Goal: Information Seeking & Learning: Learn about a topic

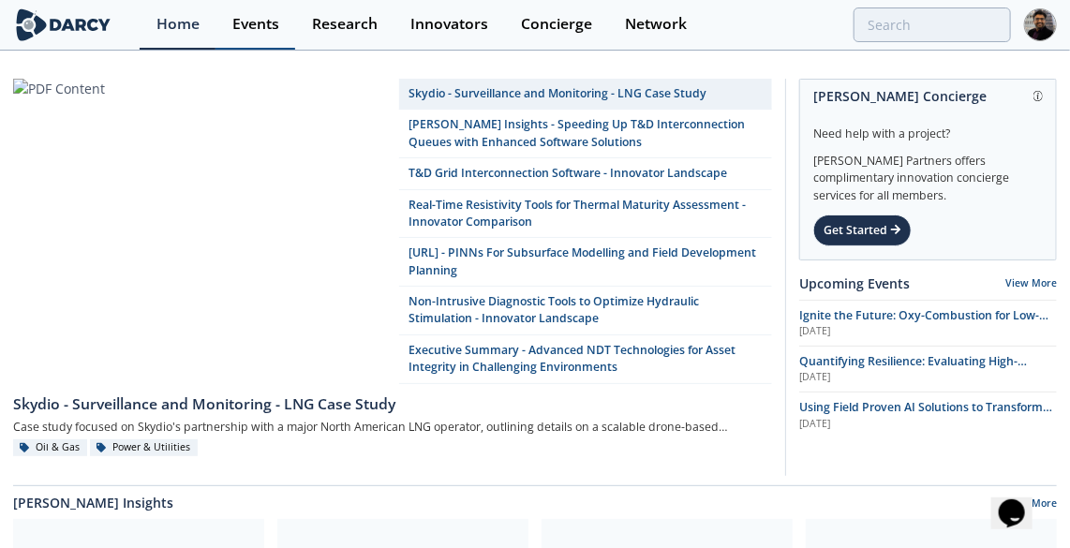
click at [268, 10] on link "Events" at bounding box center [256, 25] width 80 height 50
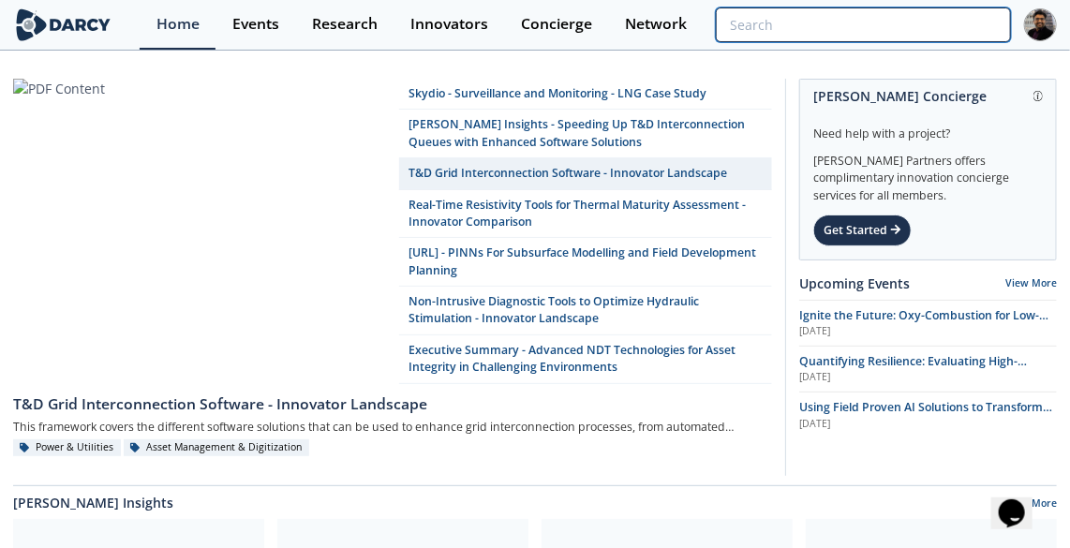
click at [892, 24] on input "search" at bounding box center [863, 24] width 295 height 35
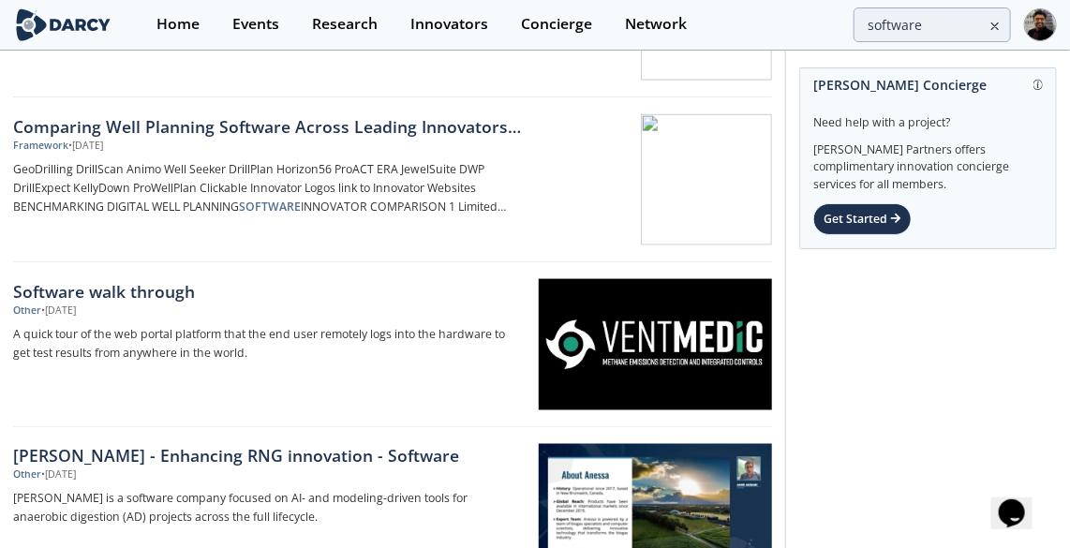
scroll to position [852, 0]
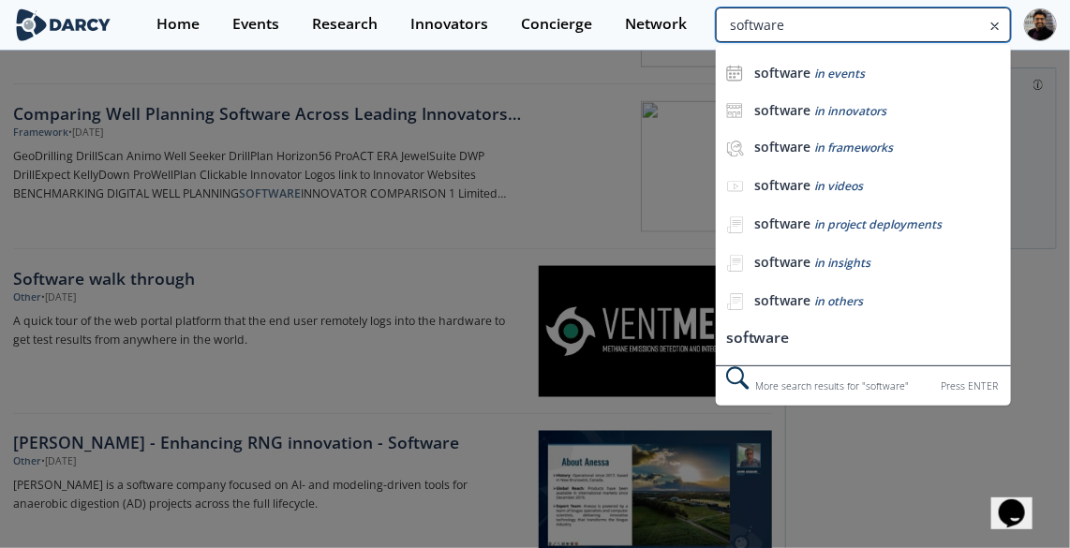
click at [884, 26] on input "software" at bounding box center [863, 24] width 295 height 35
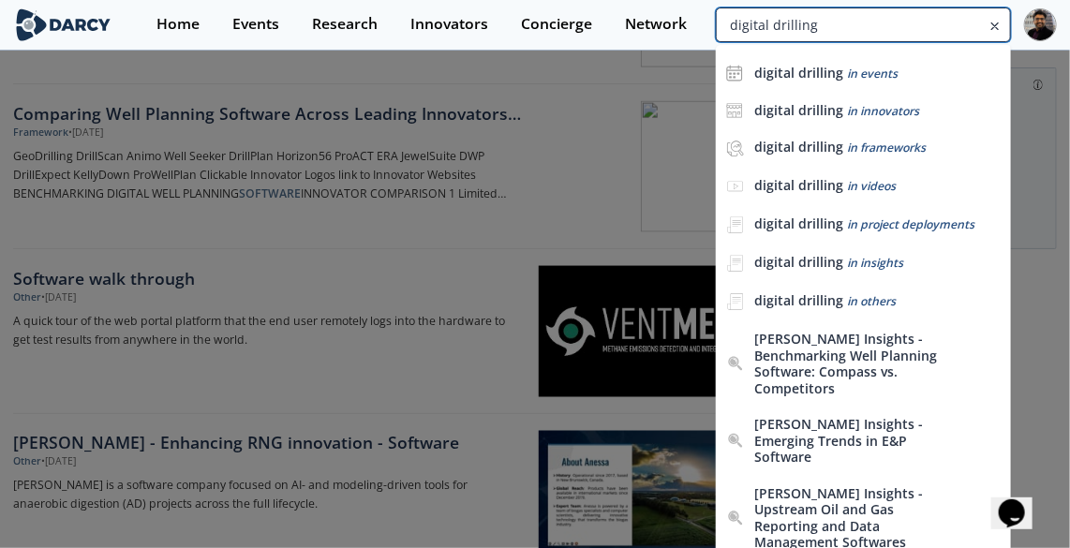
type input "digital drilling"
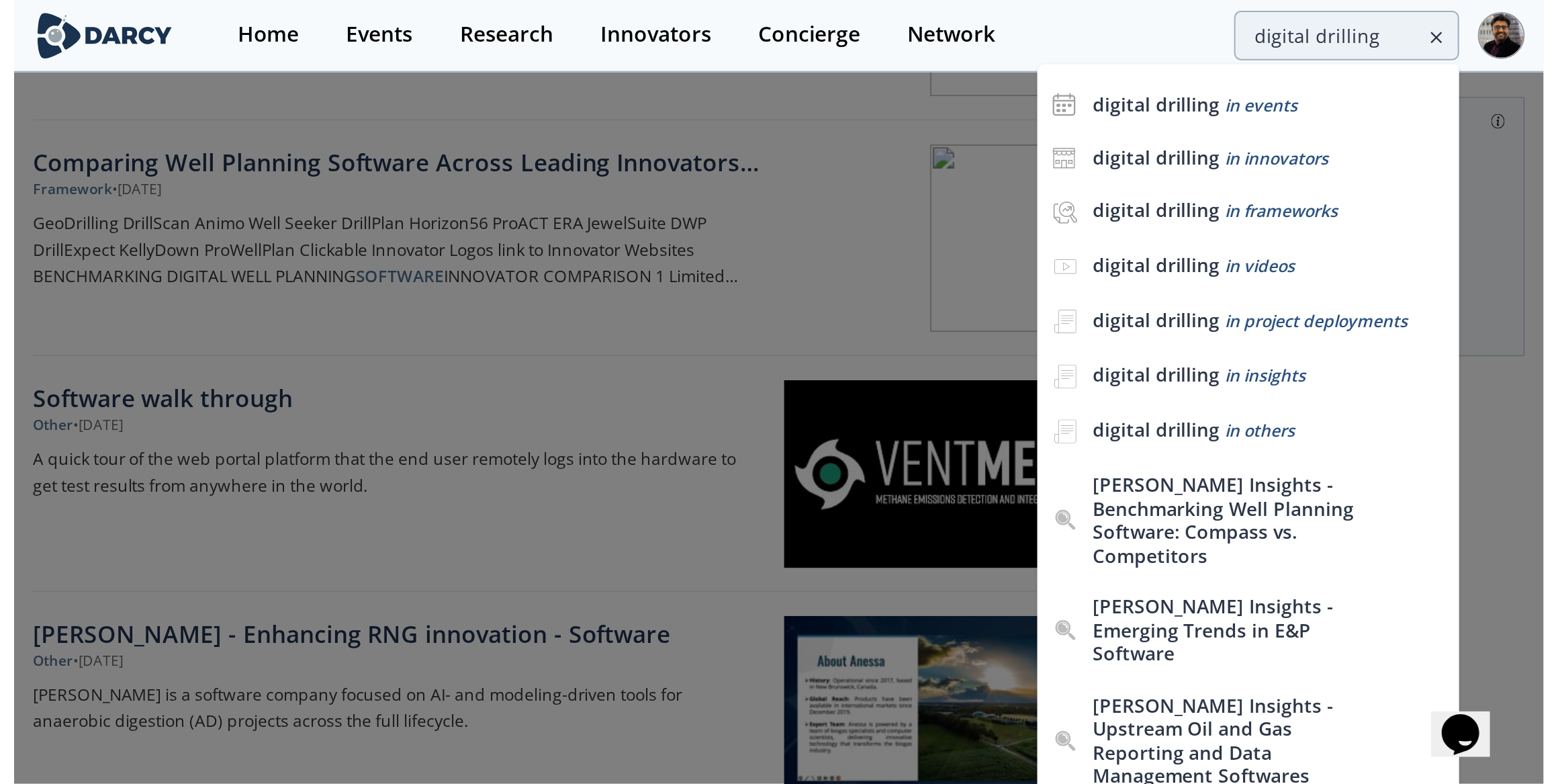
scroll to position [0, 0]
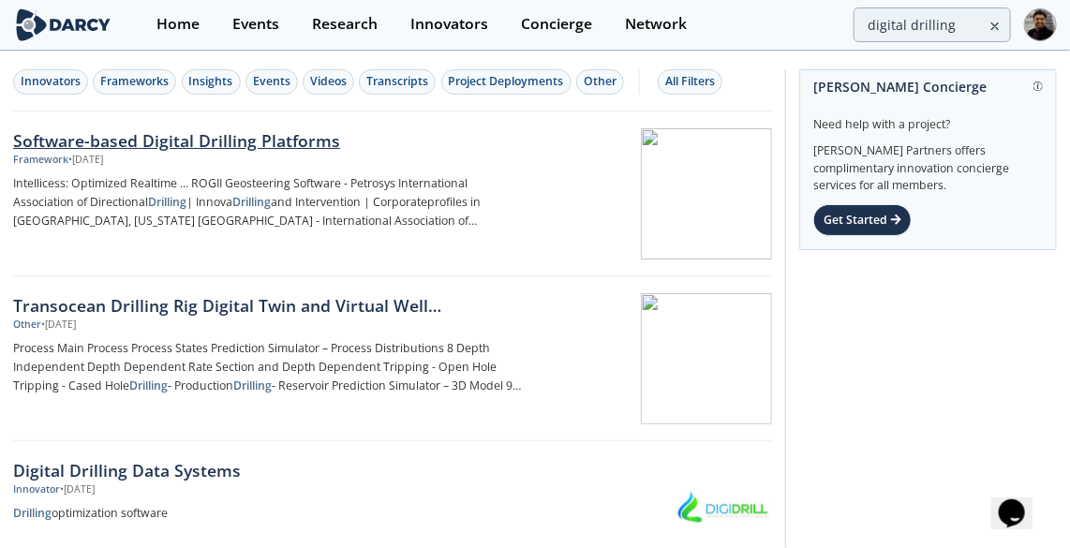
click at [103, 156] on div "• Dec 17, 2024" at bounding box center [85, 160] width 35 height 15
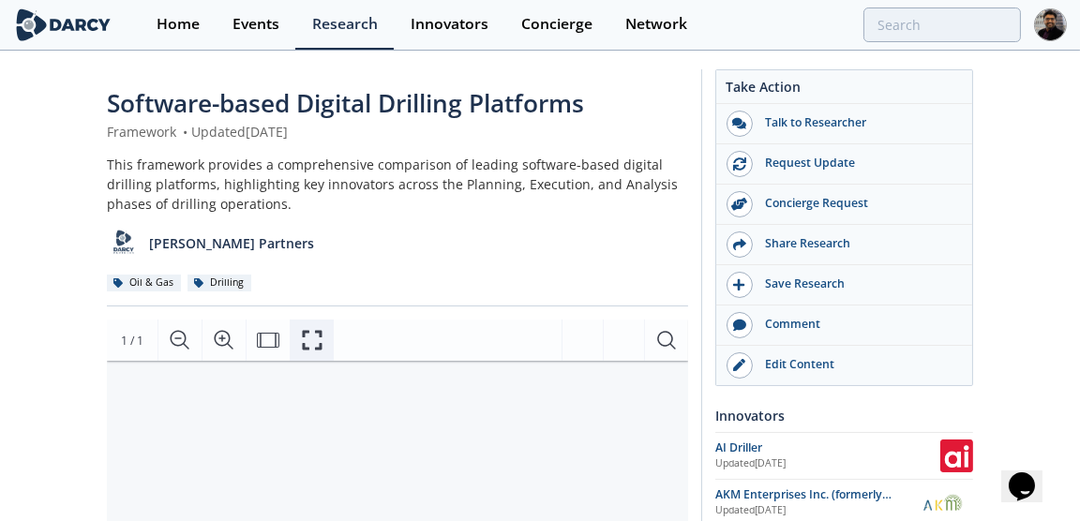
click at [319, 333] on icon "Fullscreen" at bounding box center [313, 341] width 20 height 20
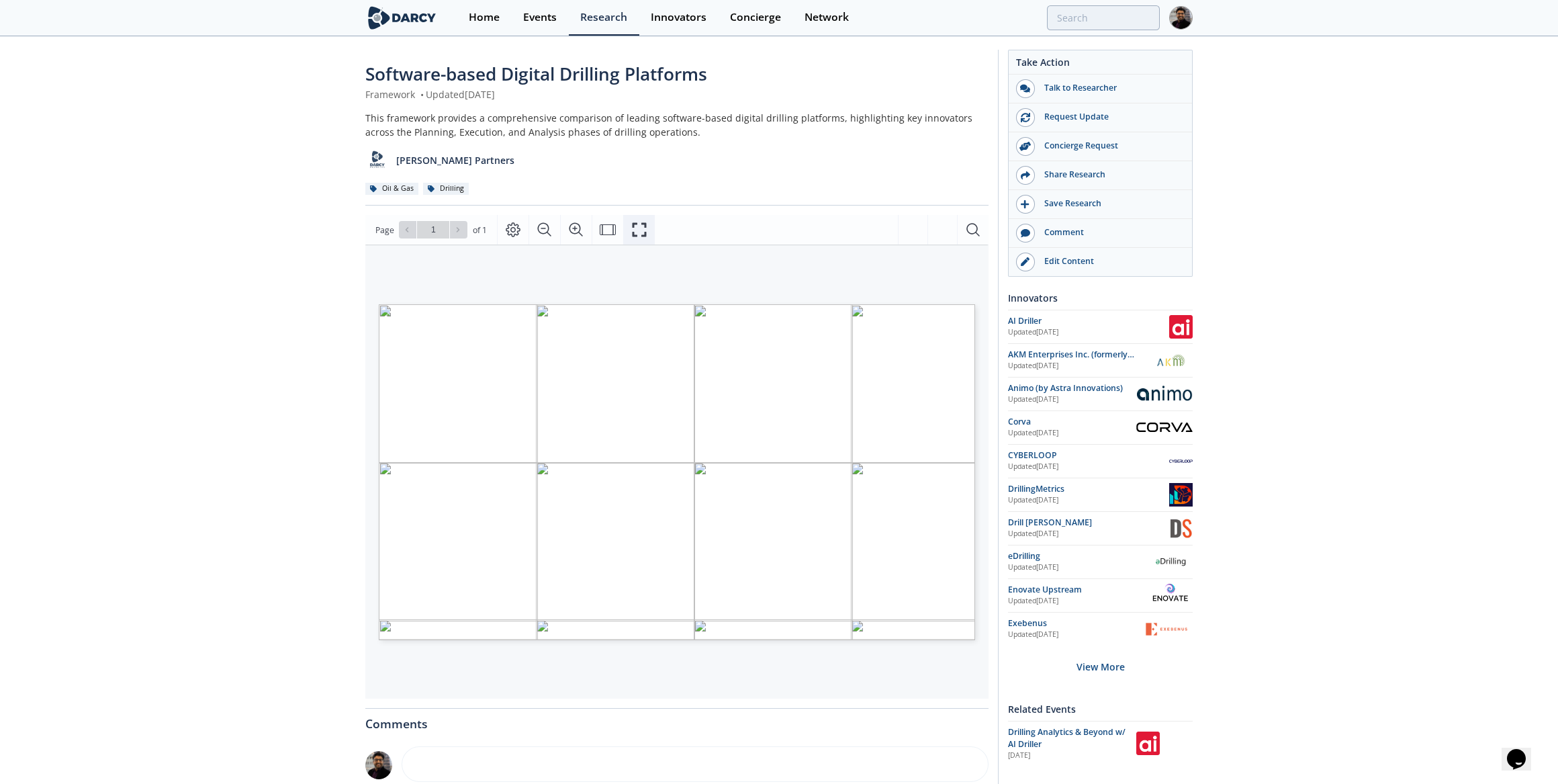
click at [636, 224] on icon "Fullscreen" at bounding box center [639, 229] width 16 height 16
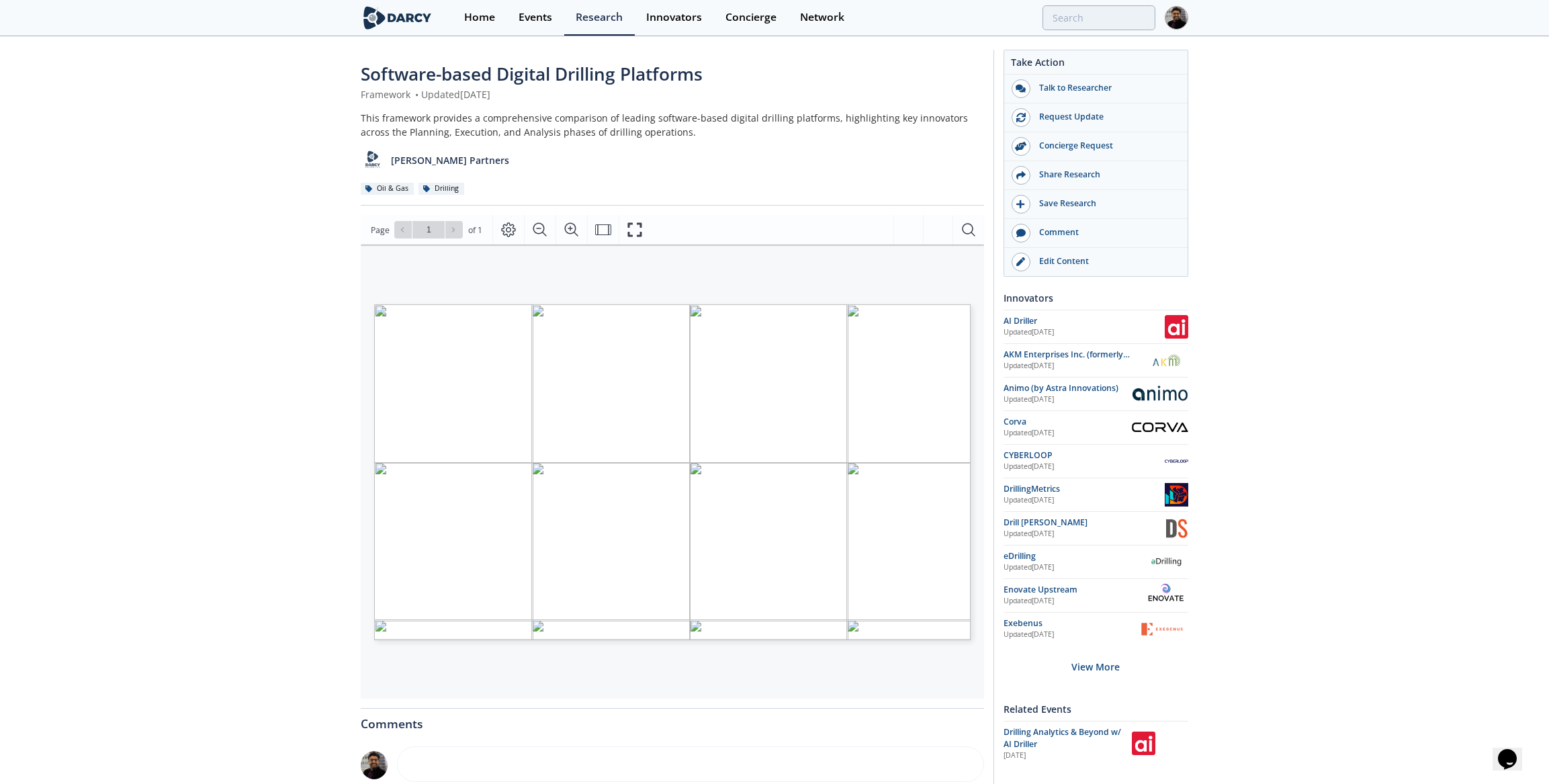
click at [776, 392] on div "CYBERLOOP Updated Aug 9, 2023" at bounding box center [1096, 461] width 185 height 24
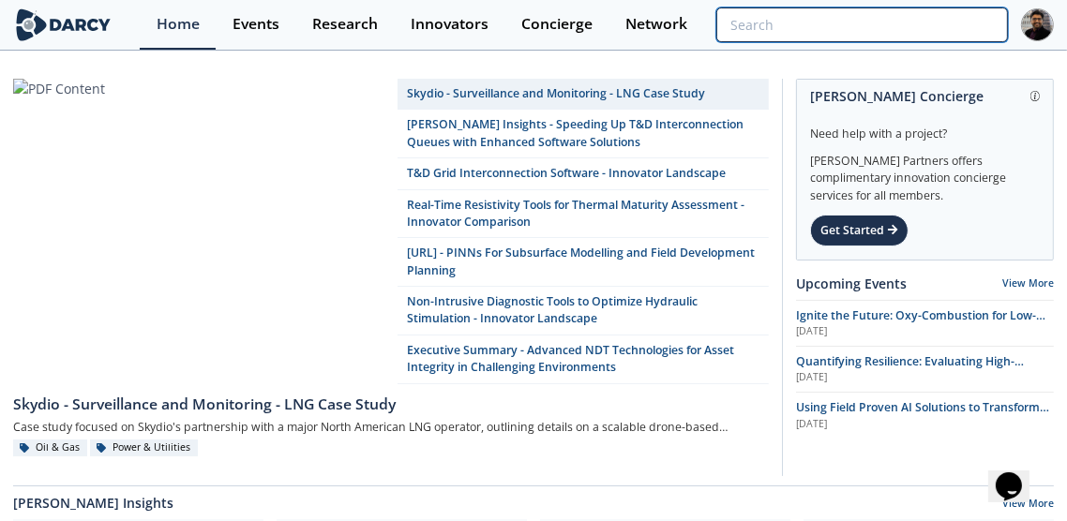
click at [885, 19] on input "search" at bounding box center [861, 24] width 291 height 35
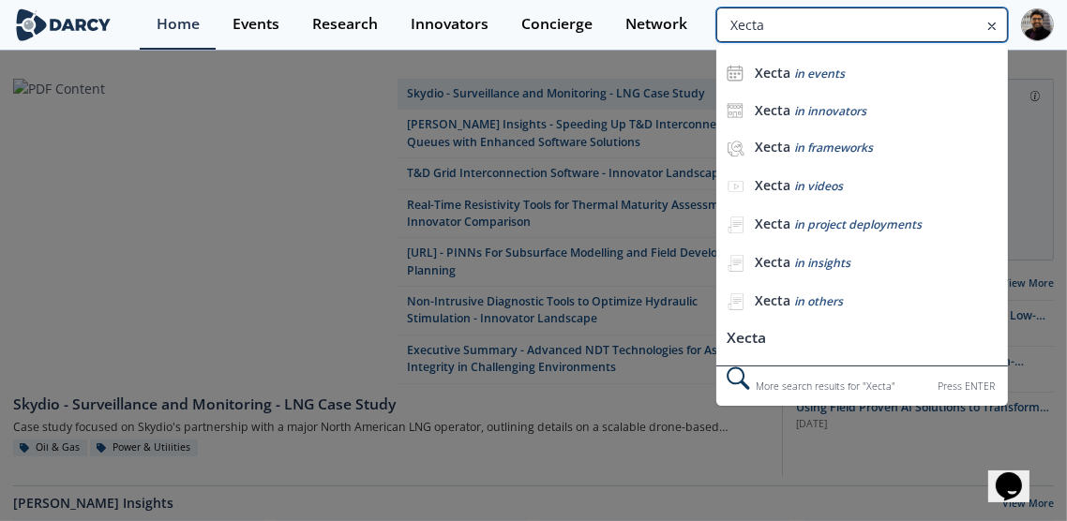
type input "Xecta"
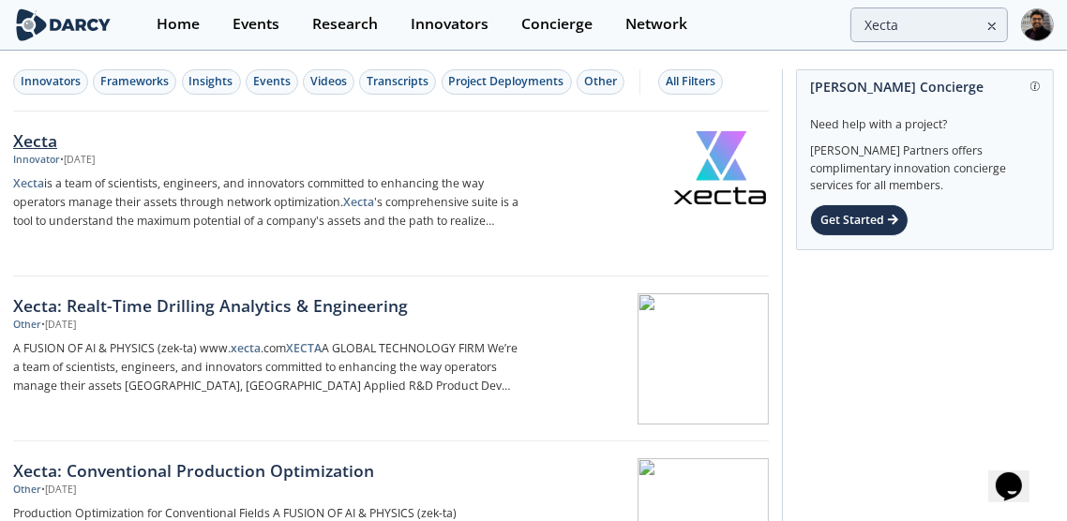
click at [273, 128] on div "Xecta" at bounding box center [266, 140] width 506 height 24
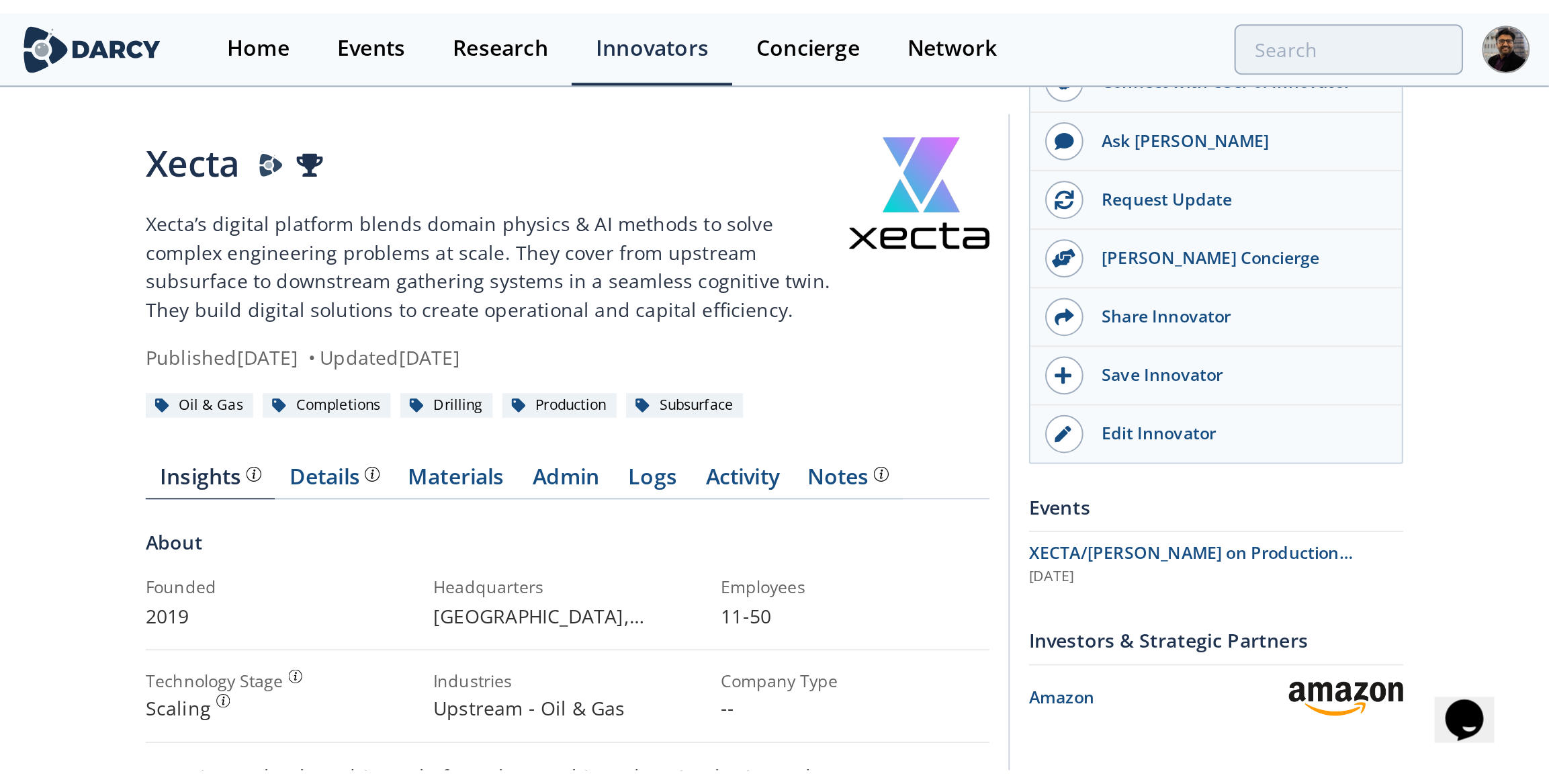
scroll to position [183, 0]
